Goal: Navigation & Orientation: Find specific page/section

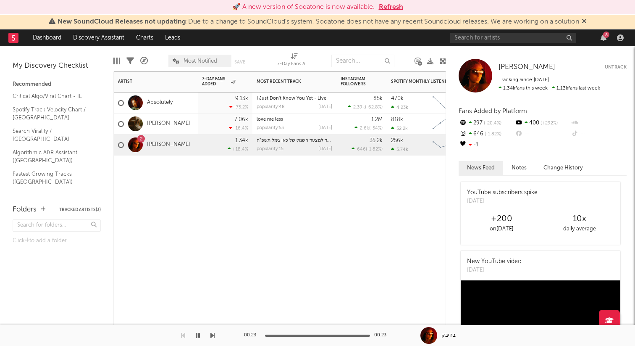
click at [318, 264] on div "Artist Notifications 7-Day Fans Added WoW % Change Most Recent Track Popularity…" at bounding box center [279, 208] width 333 height 274
click at [337, 226] on div "Artist Notifications 7-Day Fans Added WoW % Change Most Recent Track Popularity…" at bounding box center [279, 208] width 333 height 274
click at [517, 3] on div "🚀 A new version of Sodatone is now available. Refresh" at bounding box center [317, 7] width 627 height 10
click at [373, 227] on div "Artist Notifications 7-Day Fans Added WoW % Change Most Recent Track Popularity…" at bounding box center [279, 208] width 333 height 274
click at [174, 173] on div at bounding box center [156, 167] width 84 height 25
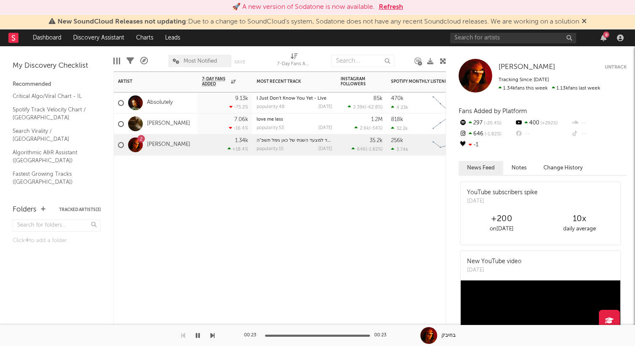
click at [181, 173] on div at bounding box center [156, 167] width 84 height 25
click at [12, 42] on rect at bounding box center [13, 38] width 10 height 10
